Goal: Task Accomplishment & Management: Manage account settings

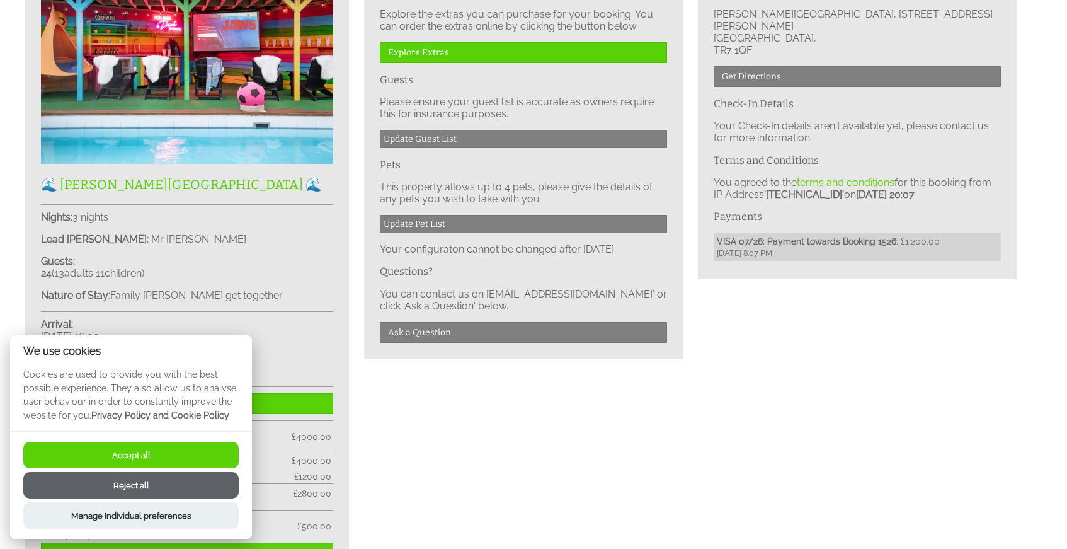
scroll to position [460, 0]
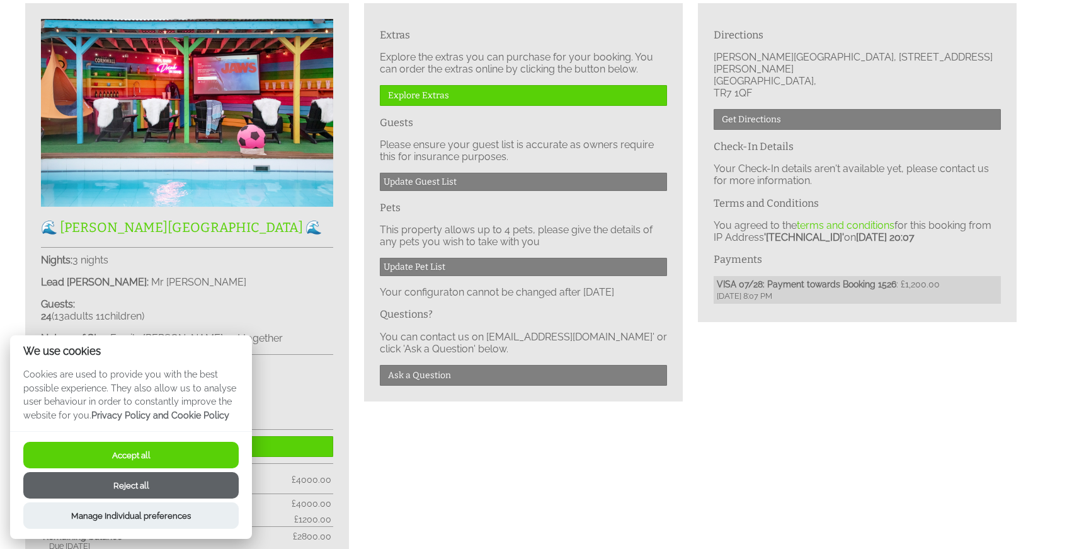
click at [164, 455] on button "Accept all" at bounding box center [130, 455] width 215 height 26
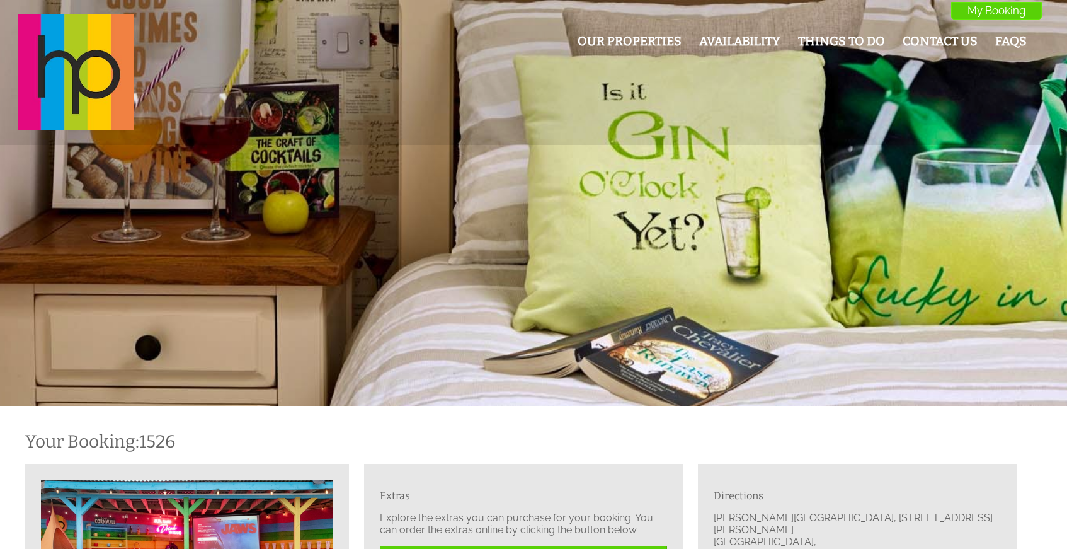
scroll to position [460, 0]
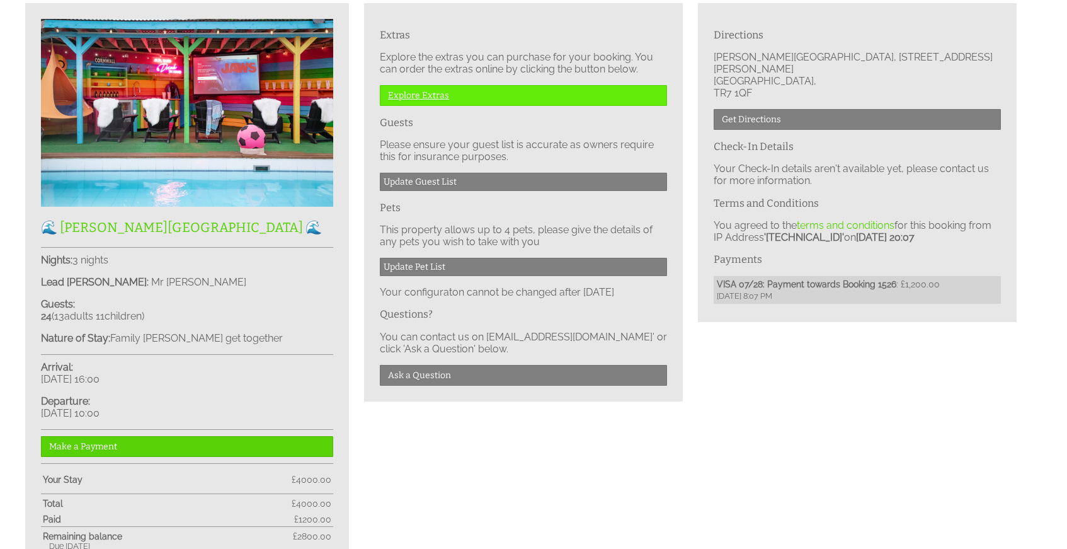
click at [431, 96] on link "Explore Extras" at bounding box center [523, 95] width 287 height 21
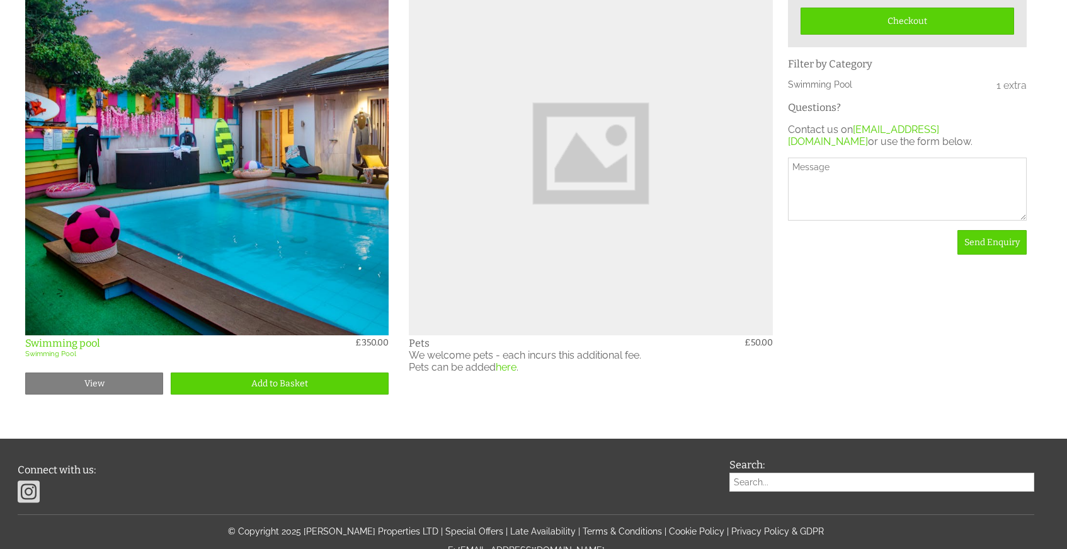
scroll to position [542, 0]
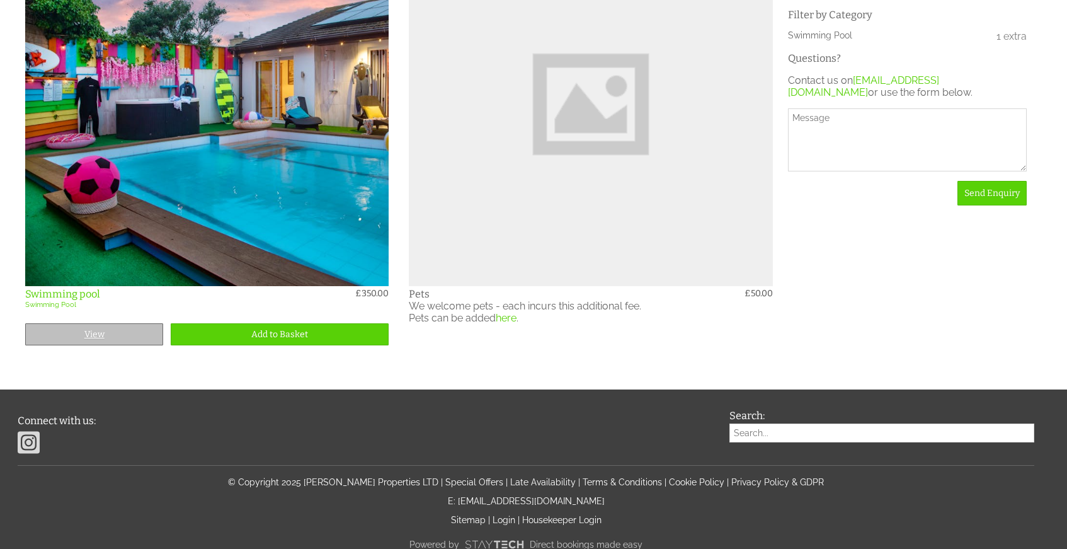
click at [86, 336] on link "View" at bounding box center [94, 334] width 138 height 22
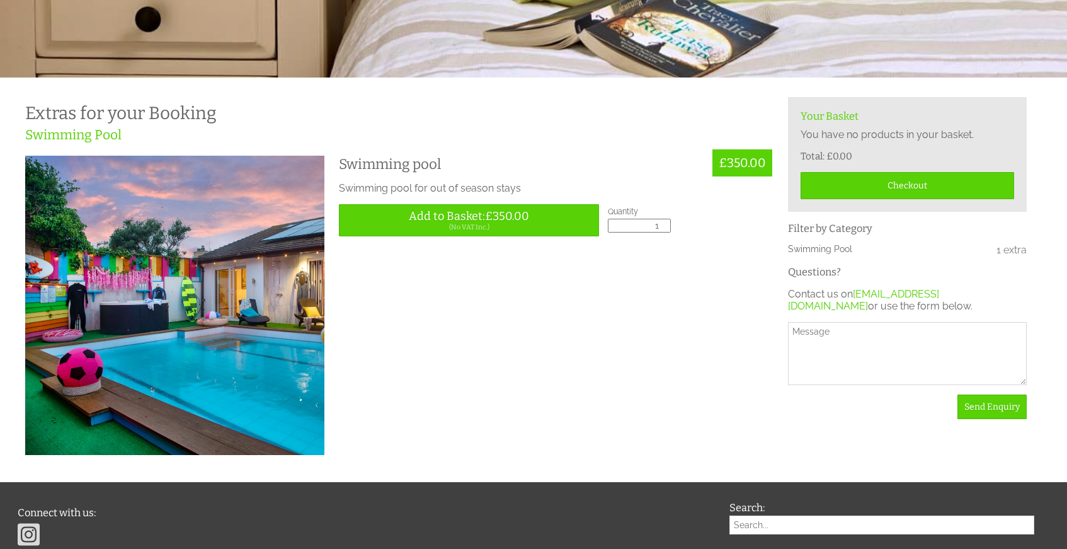
scroll to position [279, 0]
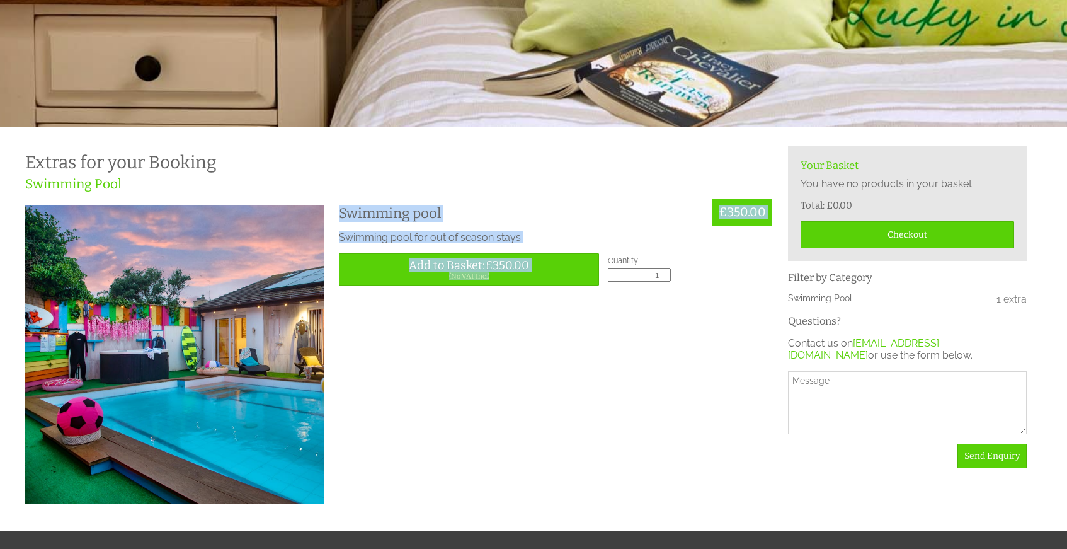
drag, startPoint x: 342, startPoint y: 212, endPoint x: 575, endPoint y: 320, distance: 256.7
click at [575, 320] on div "Swimming pool £350.00 Swimming pool for out of season stays Please Note: We'll …" at bounding box center [399, 355] width 748 height 301
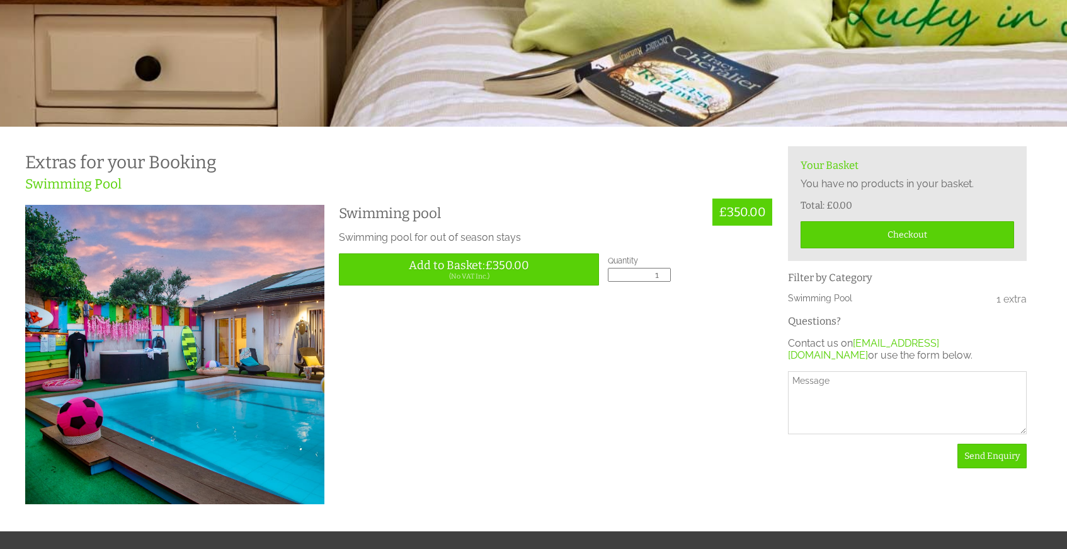
click at [575, 320] on div "Swimming pool £350.00 Swimming pool for out of season stays Please Note: We'll …" at bounding box center [399, 355] width 748 height 301
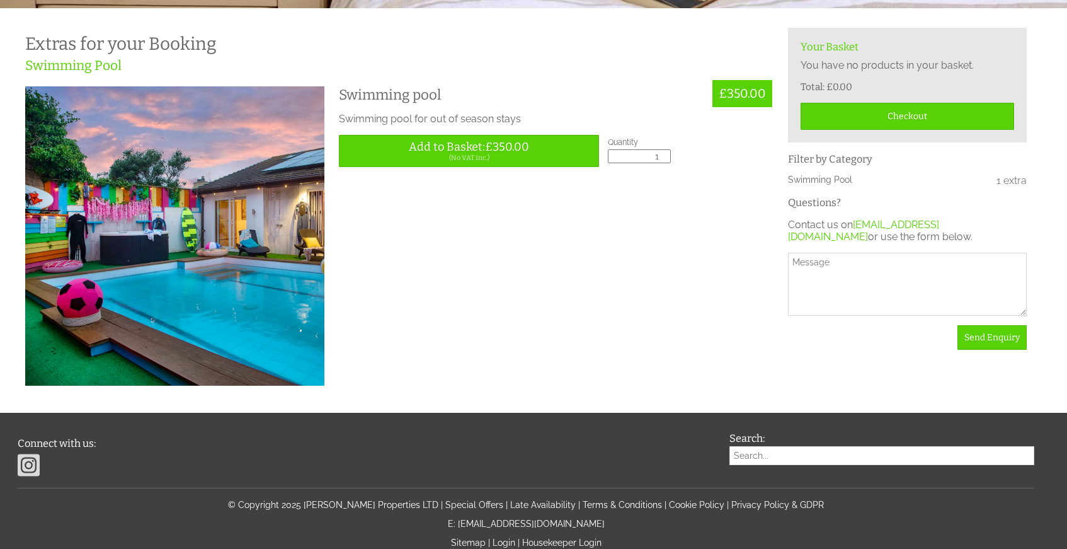
scroll to position [453, 0]
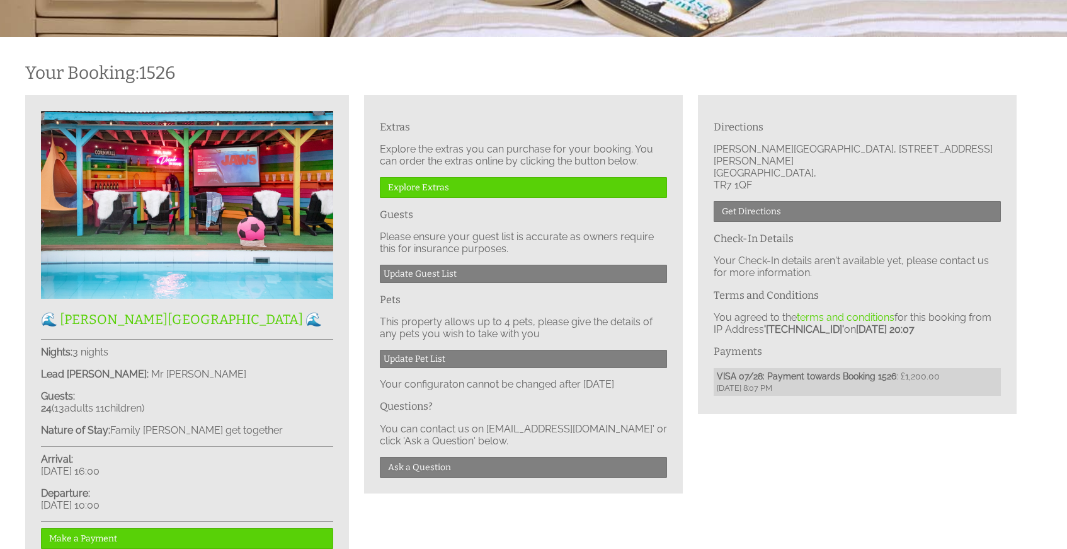
scroll to position [367, 0]
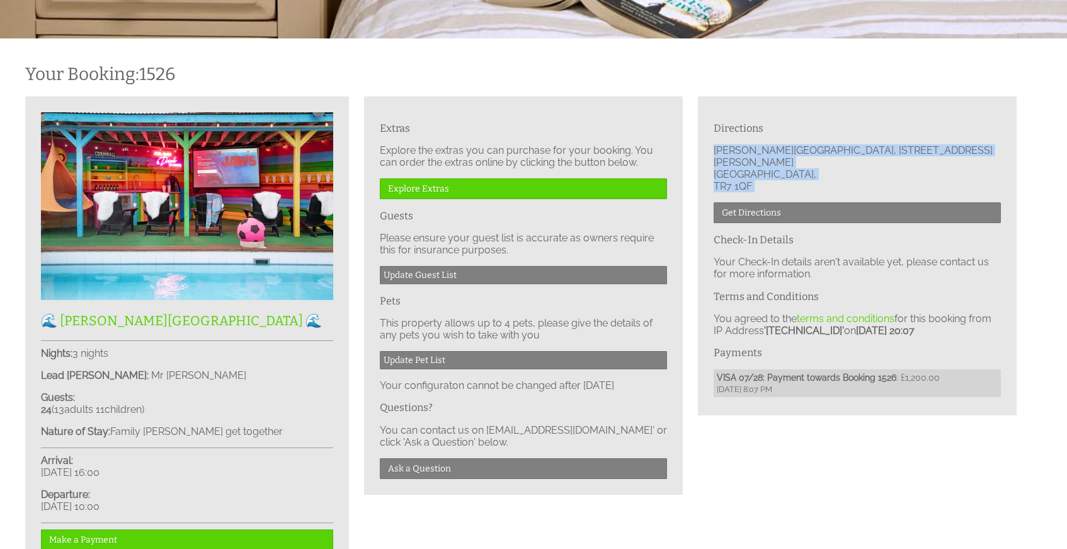
drag, startPoint x: 713, startPoint y: 149, endPoint x: 762, endPoint y: 181, distance: 59.0
click at [763, 181] on div "Directions Halula Beach House, 7 Lawton Close Cornwall, TR7 1QF Get Directions …" at bounding box center [857, 255] width 319 height 319
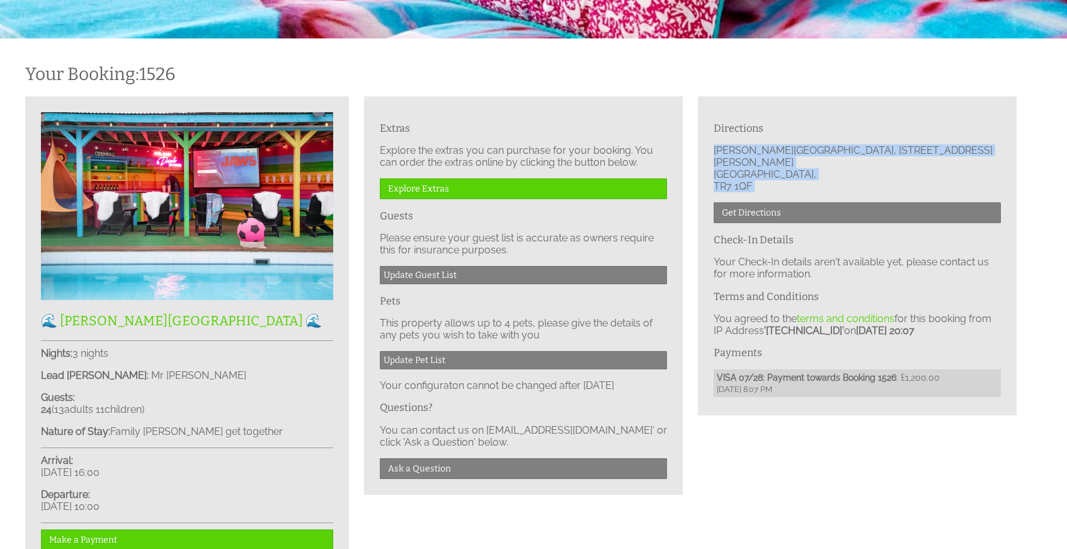
copy li "Halula Beach House, 7 Lawton Close Cornwall, TR7 1QF"
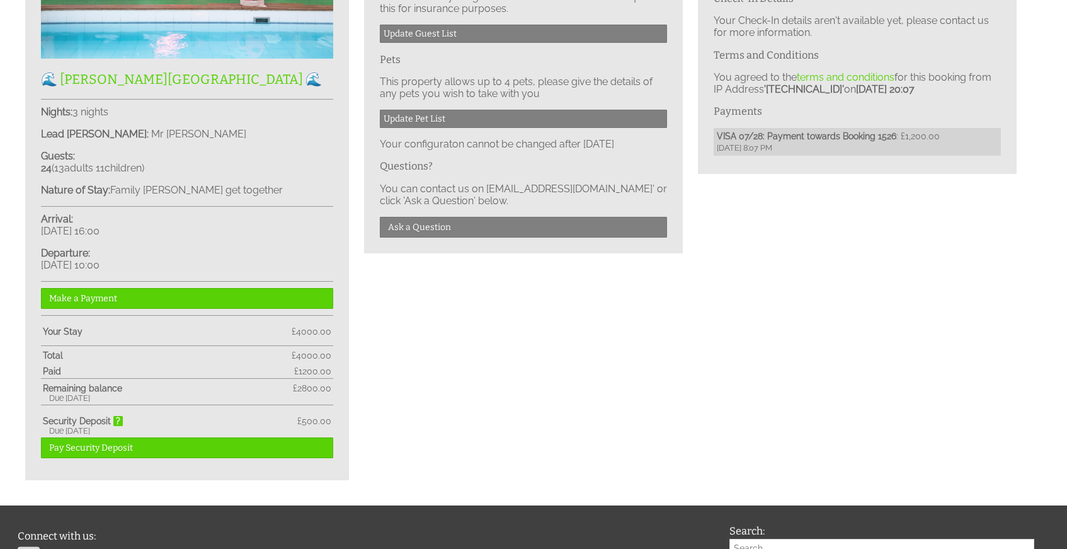
scroll to position [615, 0]
